Goal: Information Seeking & Learning: Learn about a topic

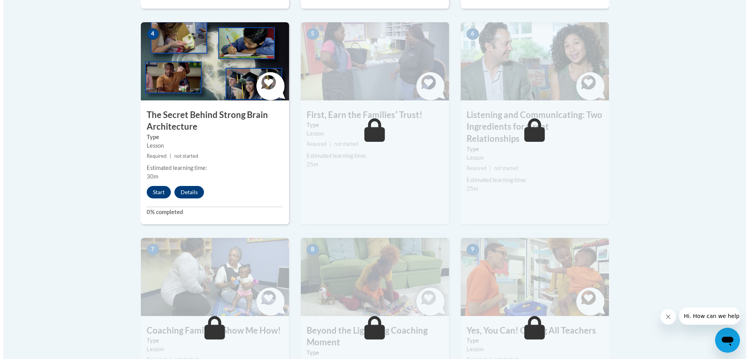
scroll to position [468, 0]
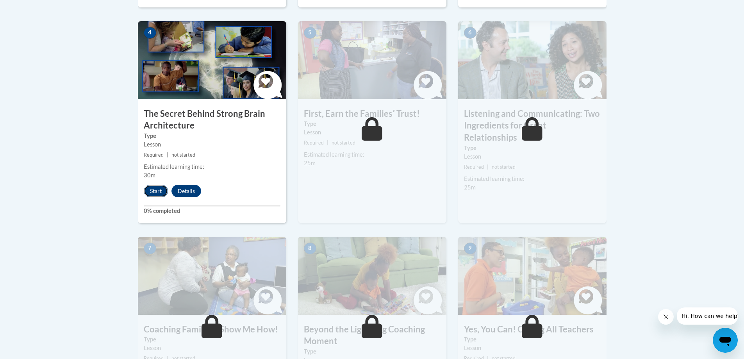
click at [153, 192] on button "Start" at bounding box center [156, 191] width 24 height 12
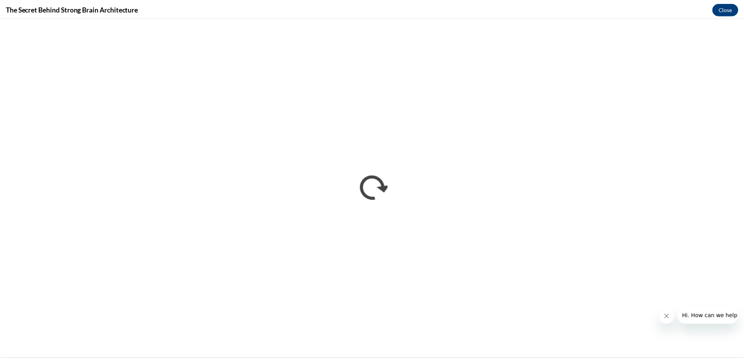
scroll to position [0, 0]
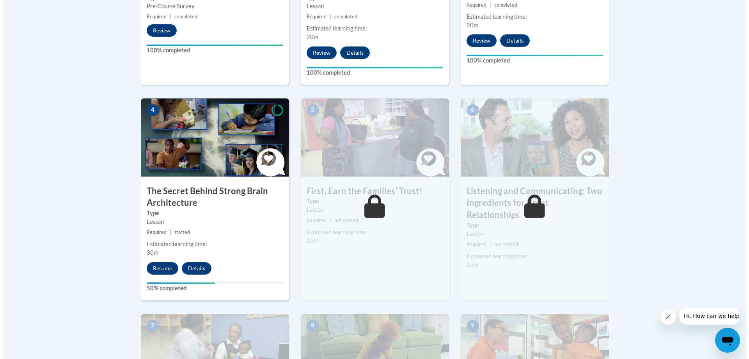
scroll to position [468, 0]
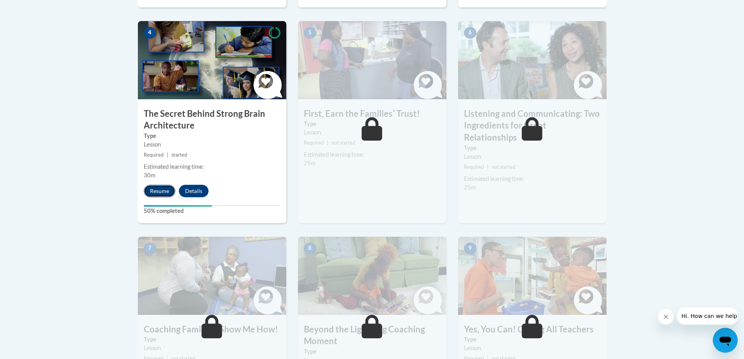
click at [155, 189] on button "Resume" at bounding box center [160, 191] width 32 height 12
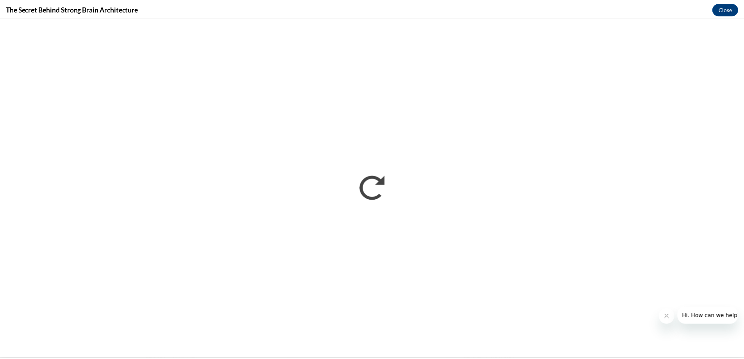
scroll to position [0, 0]
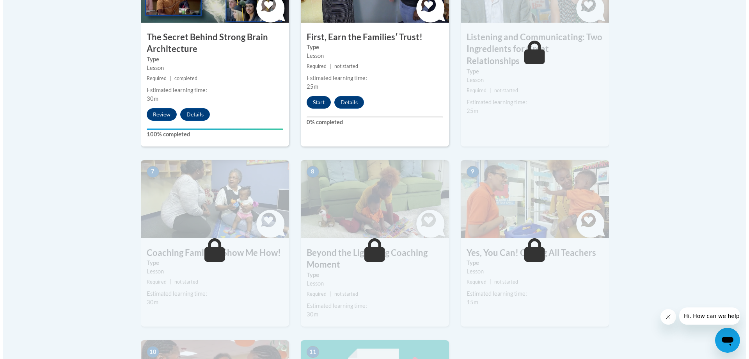
scroll to position [507, 0]
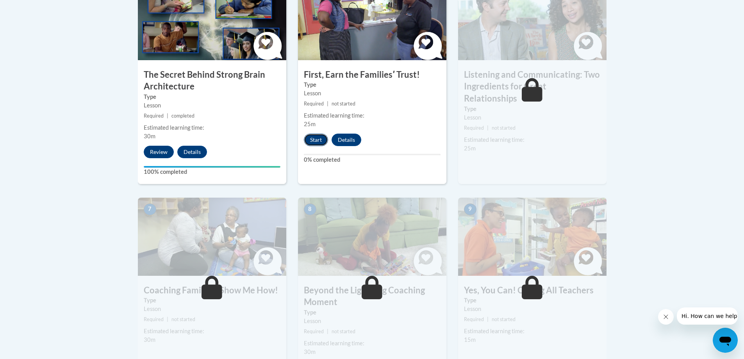
click at [313, 136] on button "Start" at bounding box center [316, 139] width 24 height 12
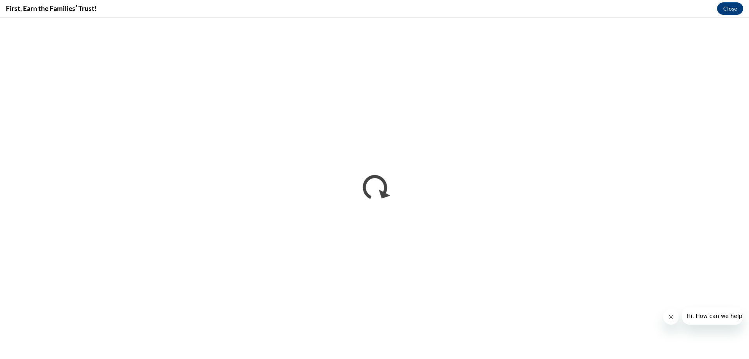
scroll to position [0, 0]
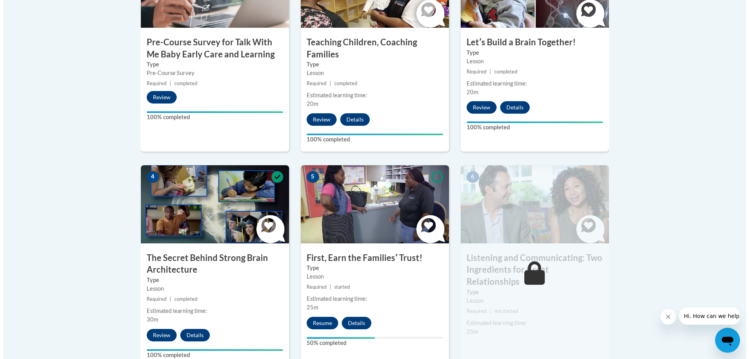
scroll to position [468, 0]
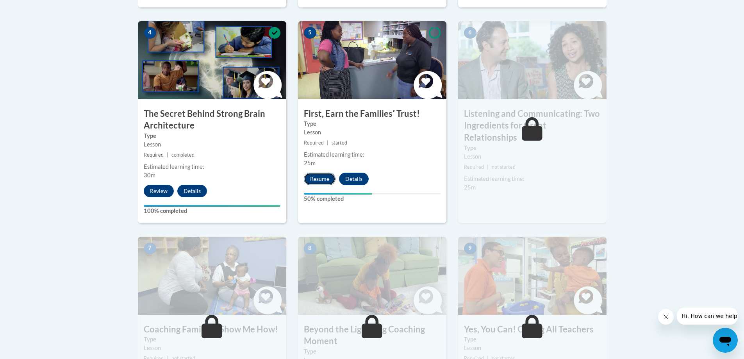
click at [324, 176] on button "Resume" at bounding box center [320, 179] width 32 height 12
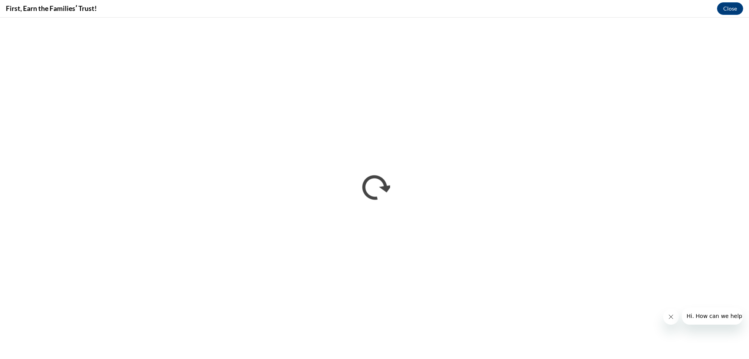
scroll to position [0, 0]
